Goal: Information Seeking & Learning: Learn about a topic

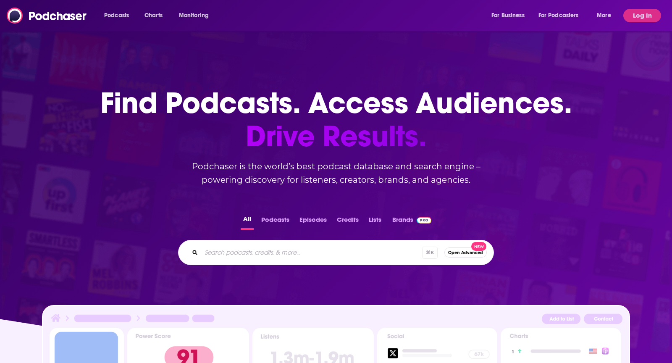
click at [323, 255] on input "Search podcasts, credits, & more..." at bounding box center [311, 252] width 221 height 13
type input "money barrel"
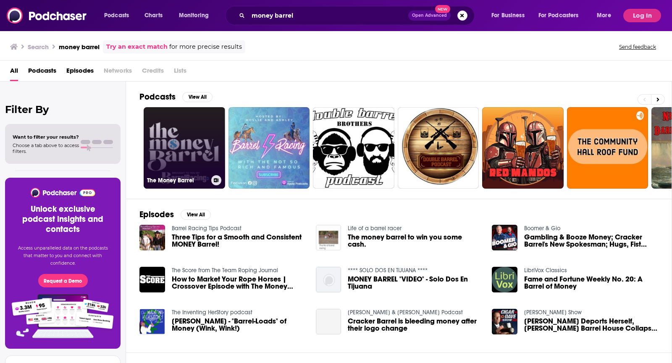
click at [158, 180] on h3 "The Money Barrel" at bounding box center [177, 180] width 61 height 7
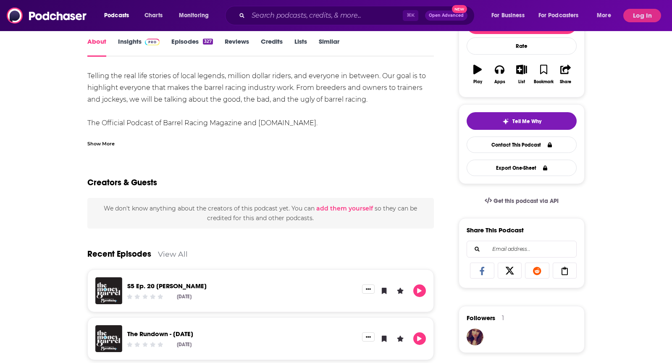
scroll to position [60, 0]
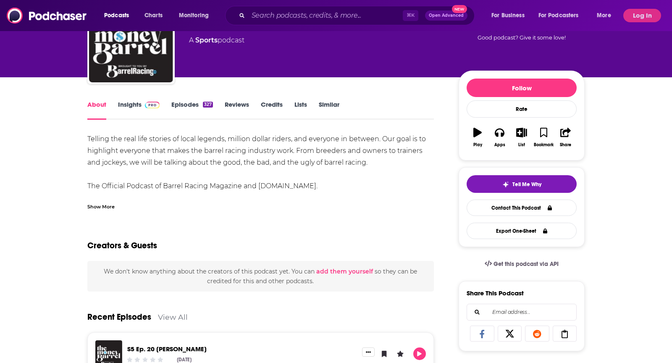
click at [135, 99] on div "About Insights Episodes 327 Reviews Credits Lists Similar" at bounding box center [260, 109] width 347 height 21
click at [135, 105] on link "Insights" at bounding box center [139, 109] width 42 height 19
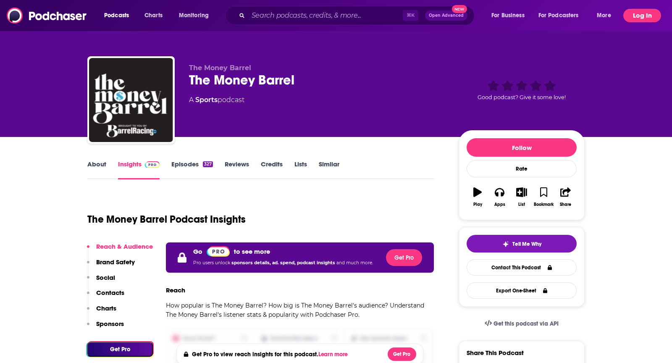
click at [647, 13] on button "Log In" at bounding box center [643, 15] width 38 height 13
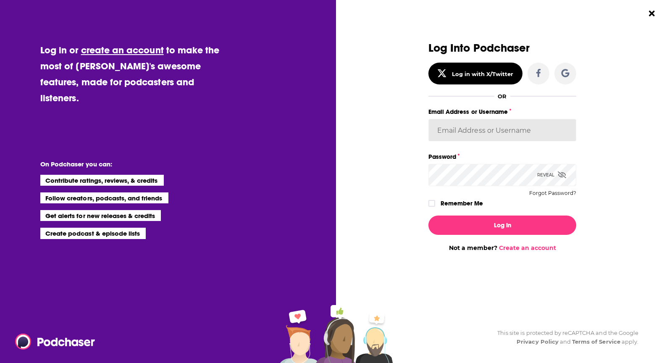
click at [488, 126] on input "Email Address or Username" at bounding box center [503, 130] width 148 height 23
click at [523, 121] on input "[PERSON_NAME][EMAIL_ADDRESS][DOMAIN_NAME]" at bounding box center [503, 130] width 148 height 23
click at [470, 128] on input "[EMAIL_ADDRESS][DOMAIN_NAME]" at bounding box center [503, 130] width 148 height 23
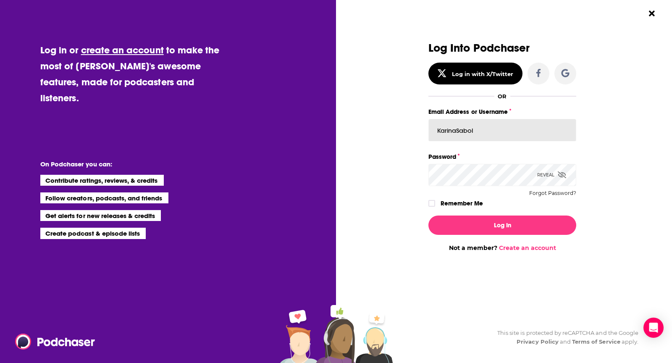
type input "KarinaSabol"
click at [429, 216] on button "Log In" at bounding box center [503, 225] width 148 height 19
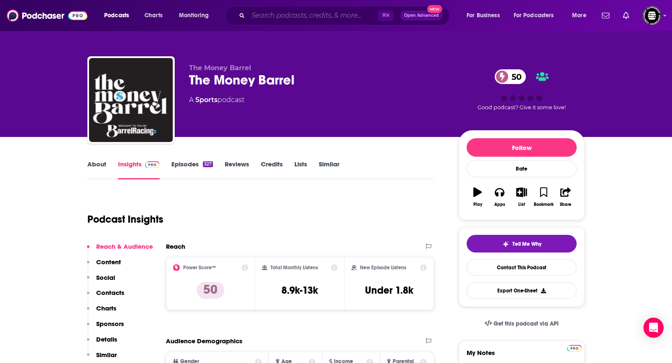
click at [286, 21] on input "Search podcasts, credits, & more..." at bounding box center [313, 15] width 130 height 13
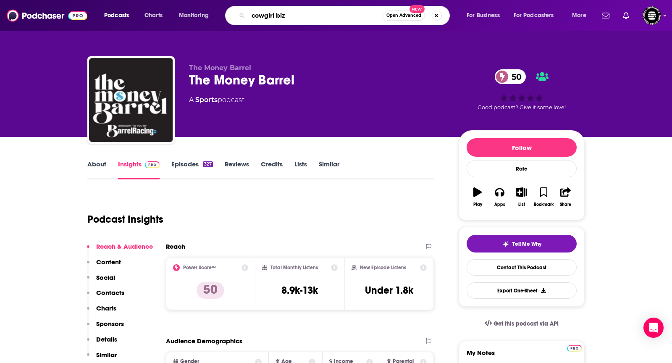
type input "cowgirl biz"
click at [364, 19] on input "cowgirl biz" at bounding box center [315, 15] width 134 height 13
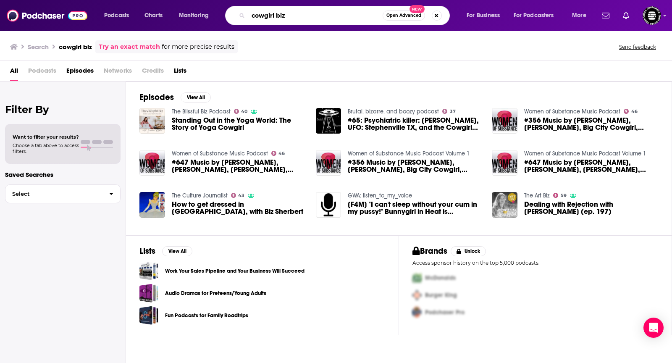
click at [291, 19] on input "cowgirl biz" at bounding box center [315, 15] width 134 height 13
